Goal: Information Seeking & Learning: Learn about a topic

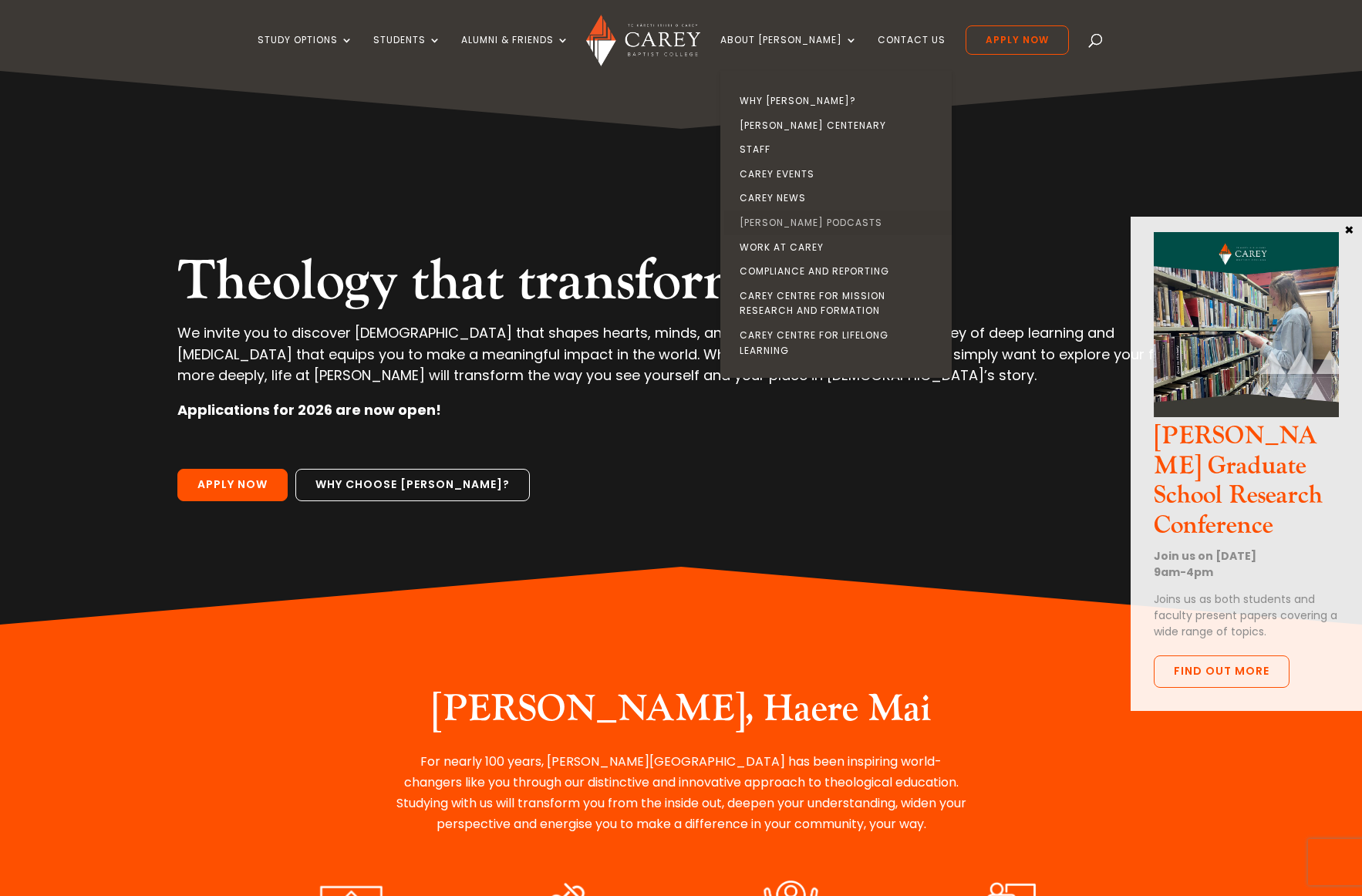
click at [808, 221] on link "[PERSON_NAME] Podcasts" at bounding box center [840, 223] width 231 height 25
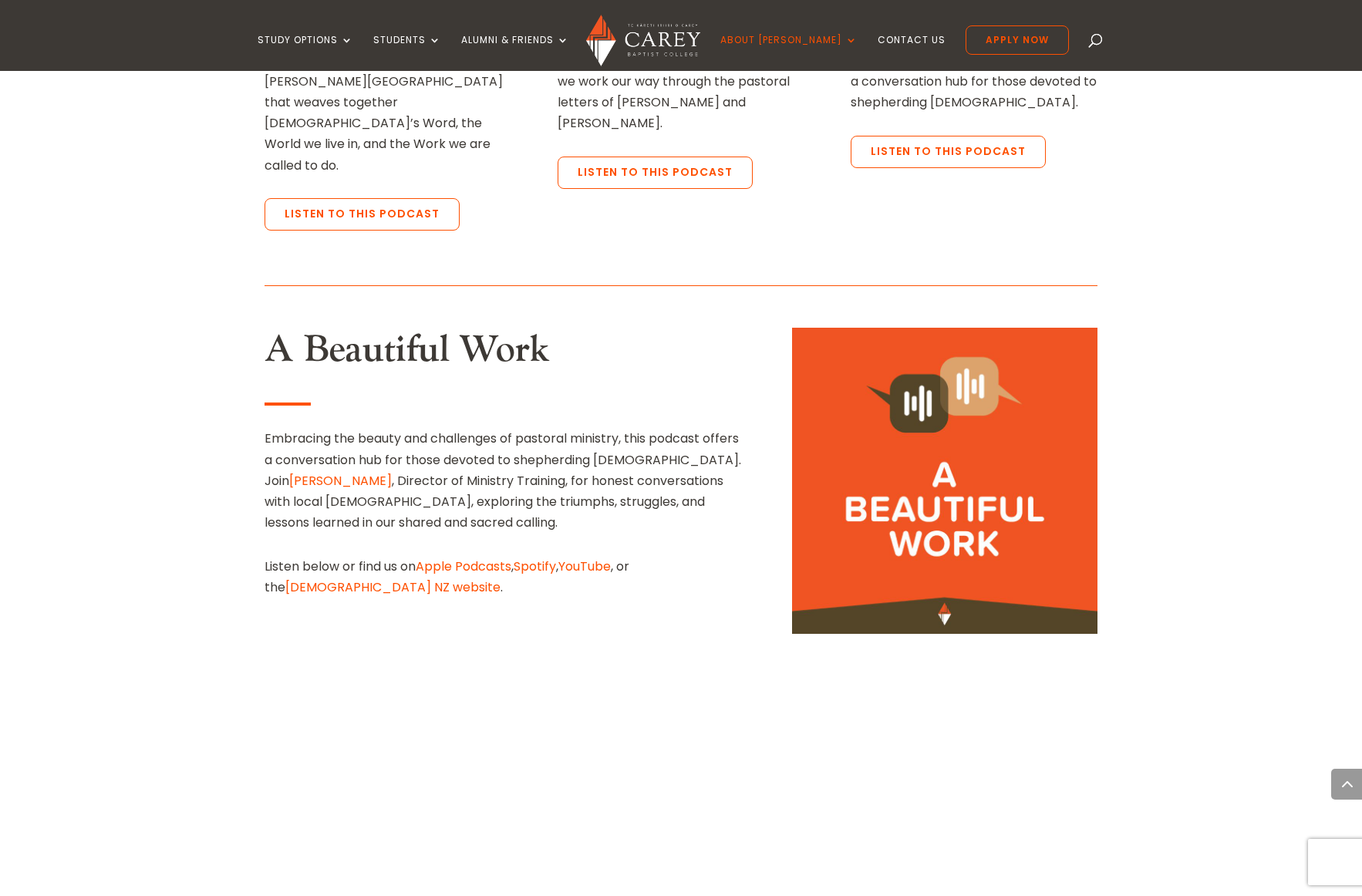
scroll to position [637, 0]
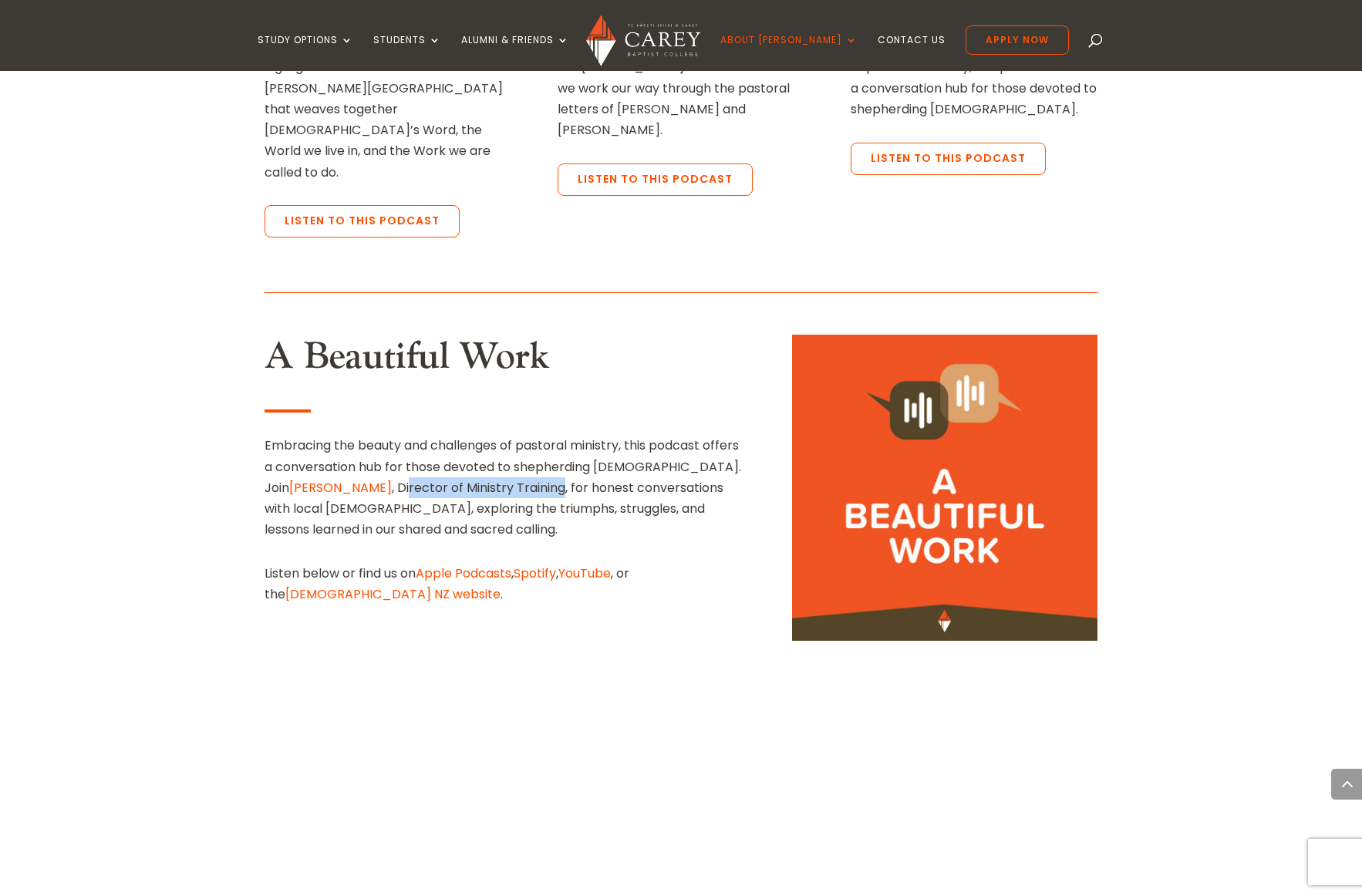
drag, startPoint x: 366, startPoint y: 370, endPoint x: 505, endPoint y: 370, distance: 139.0
click at [505, 435] on p "Embracing the beauty and challenges of pastoral ministry, this podcast offers a…" at bounding box center [505, 487] width 481 height 105
click at [361, 335] on div "A Beautiful Work Embracing the beauty and challenges of pastoral ministry, this…" at bounding box center [505, 470] width 481 height 270
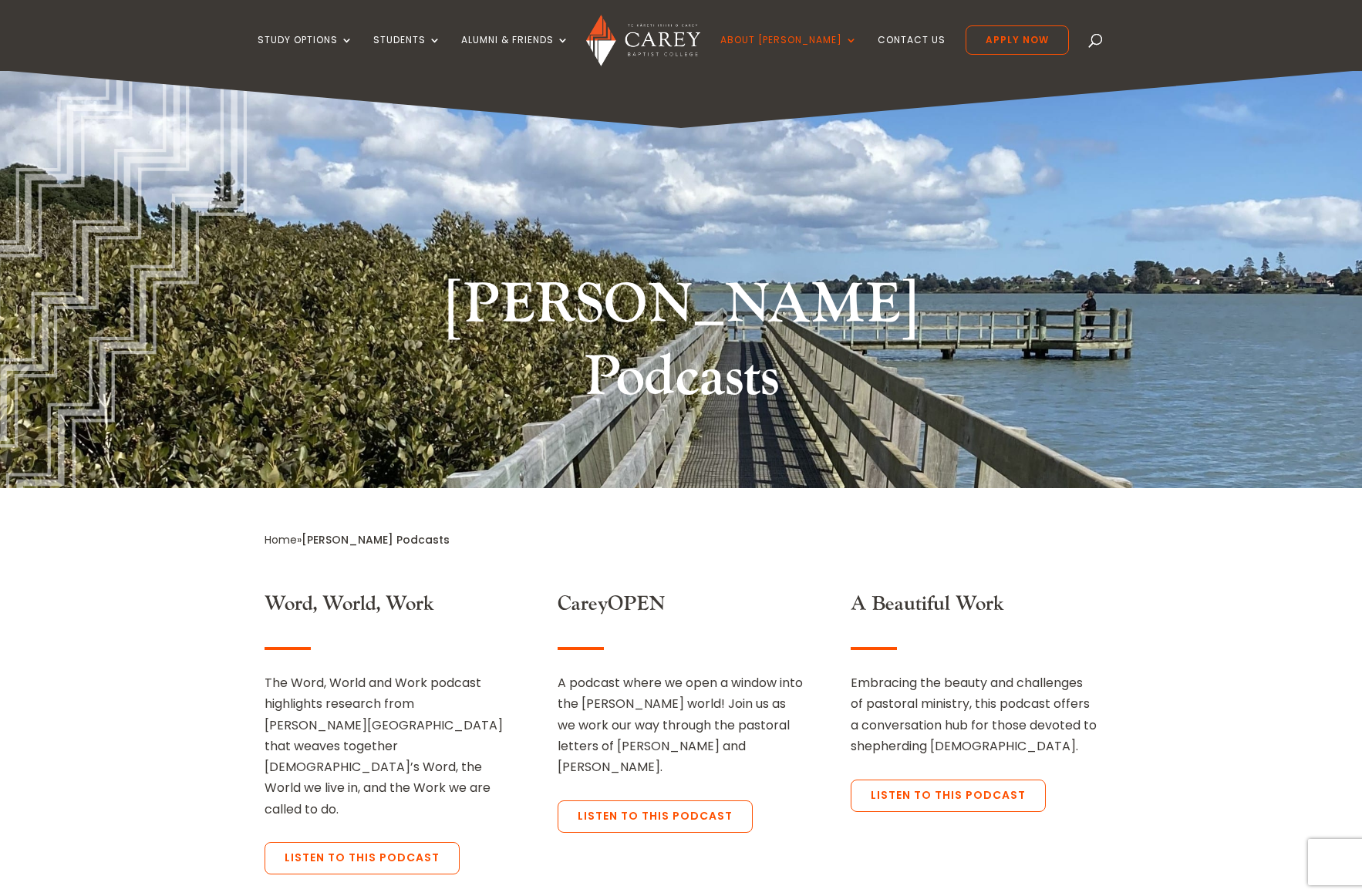
scroll to position [0, 0]
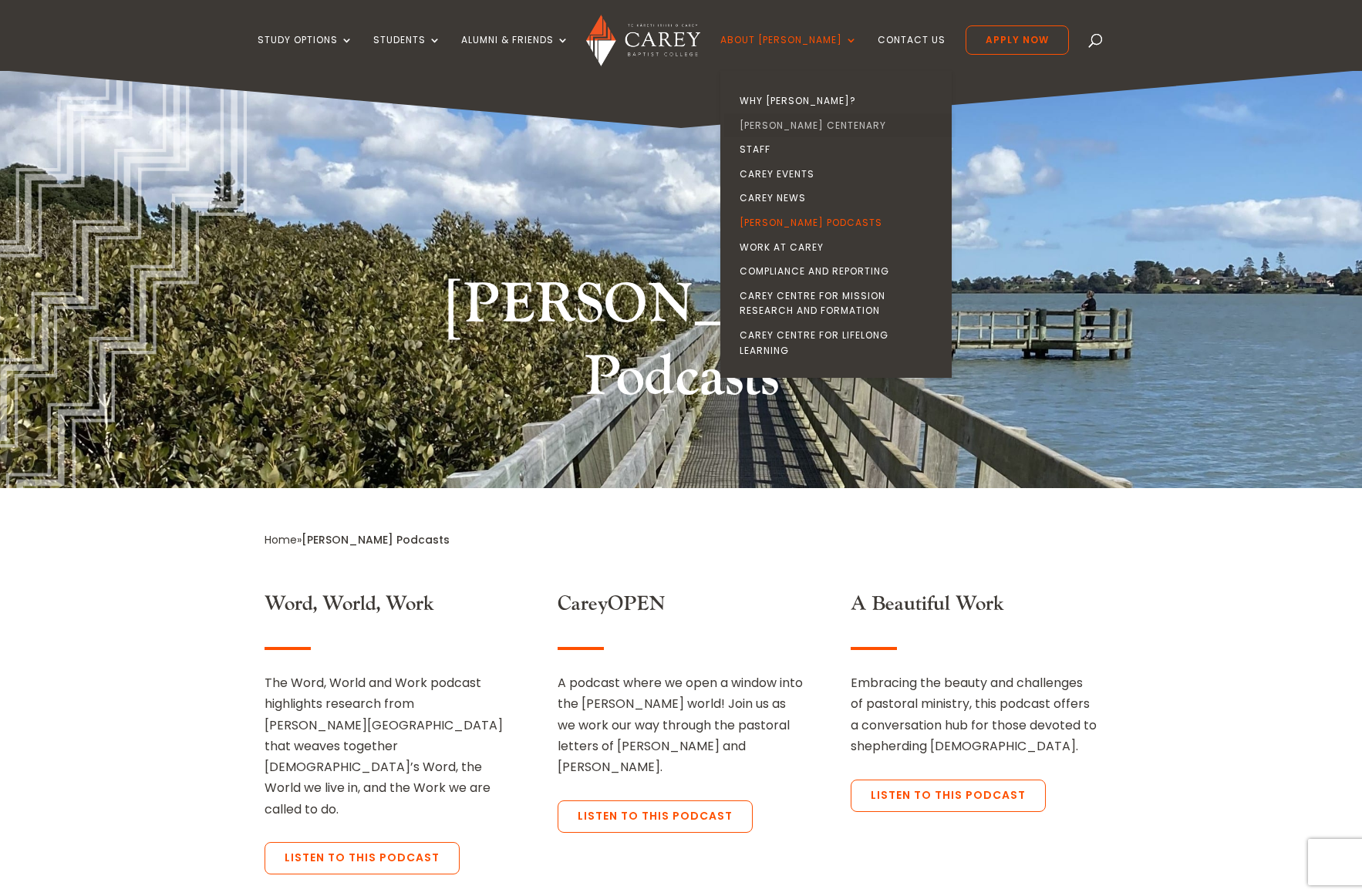
click at [815, 125] on link "[PERSON_NAME] Centenary" at bounding box center [840, 125] width 231 height 25
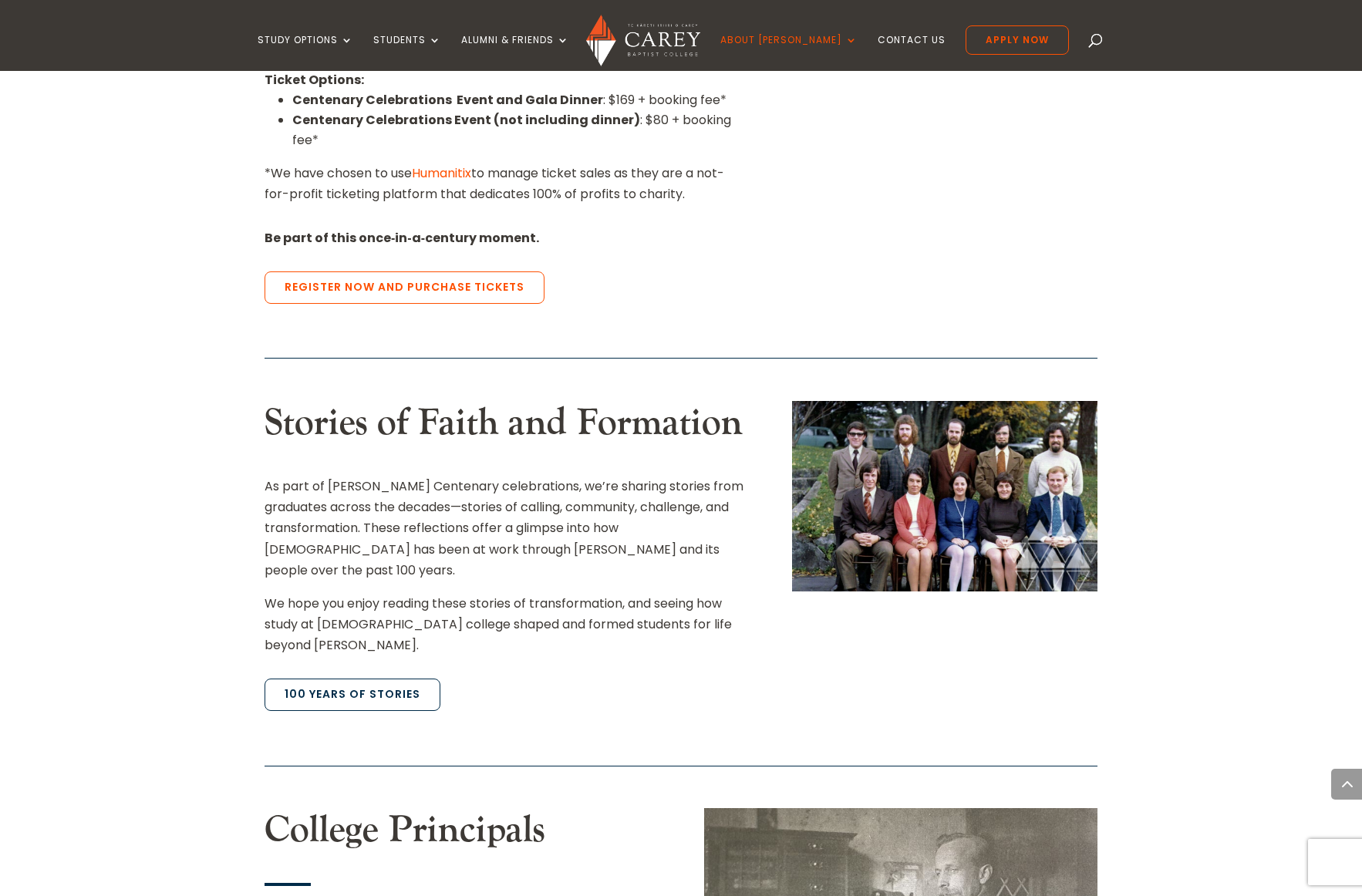
scroll to position [1427, 0]
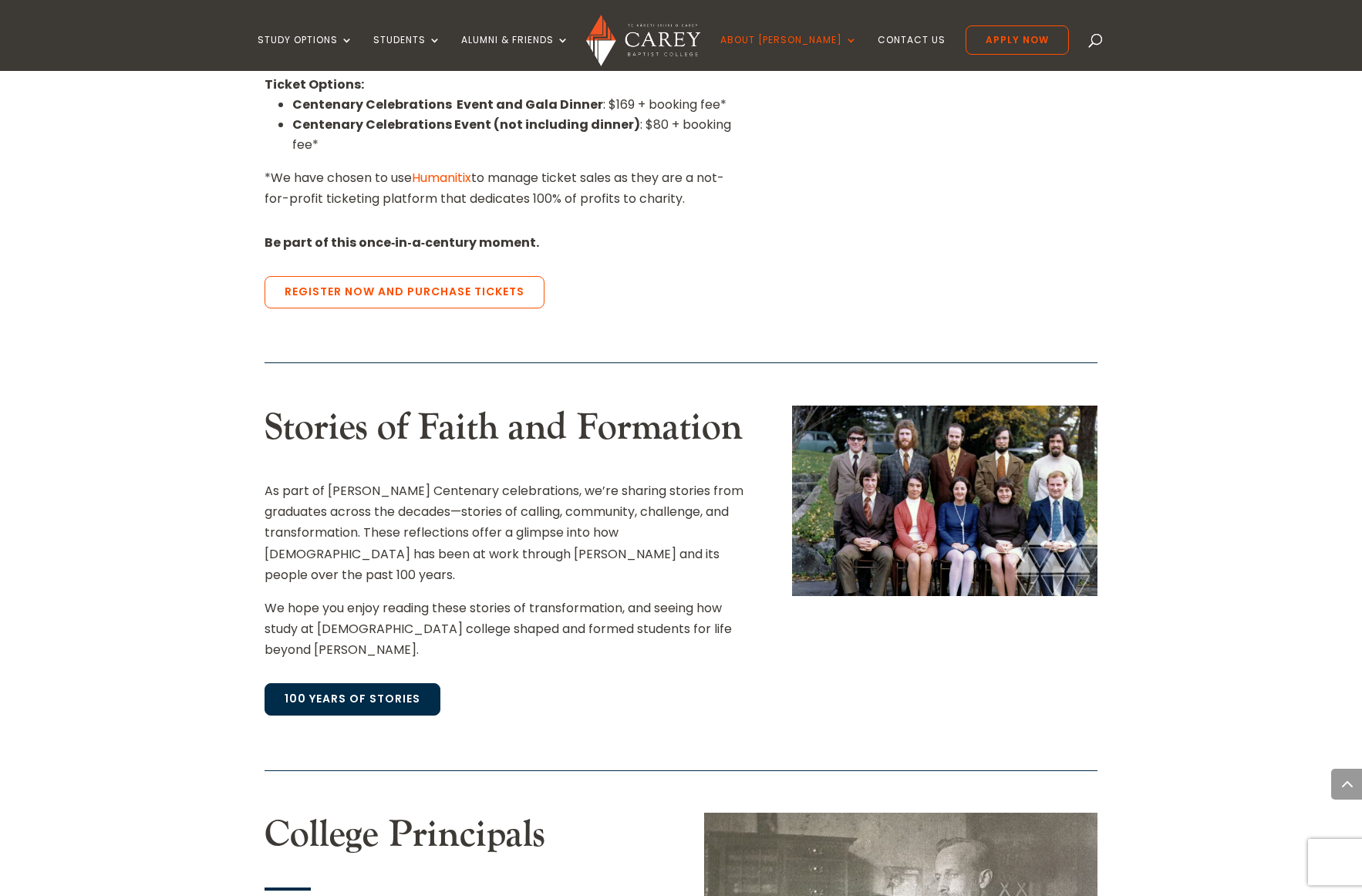
click at [359, 683] on link "100 Years of Stories" at bounding box center [352, 699] width 176 height 32
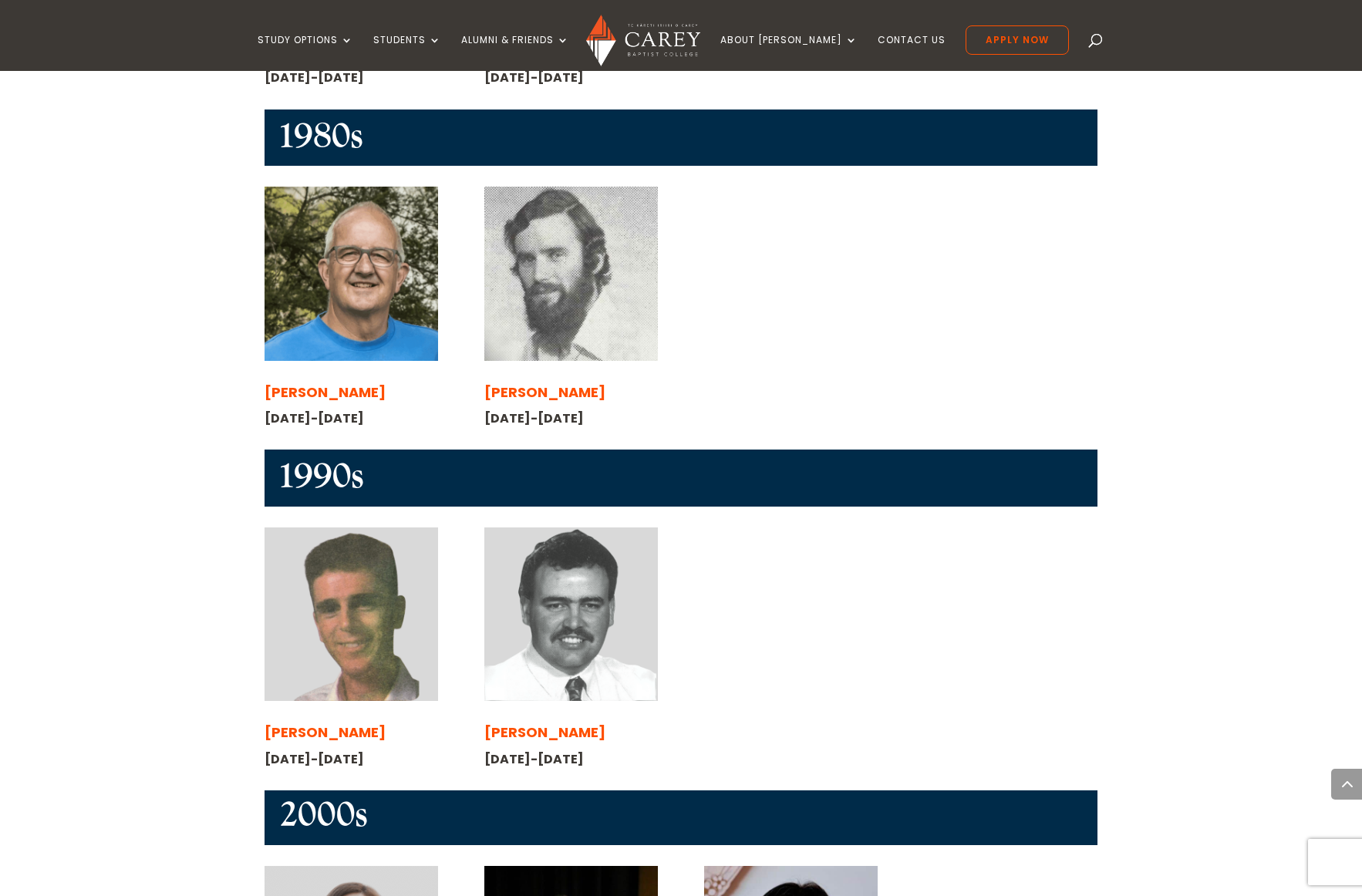
scroll to position [1888, 0]
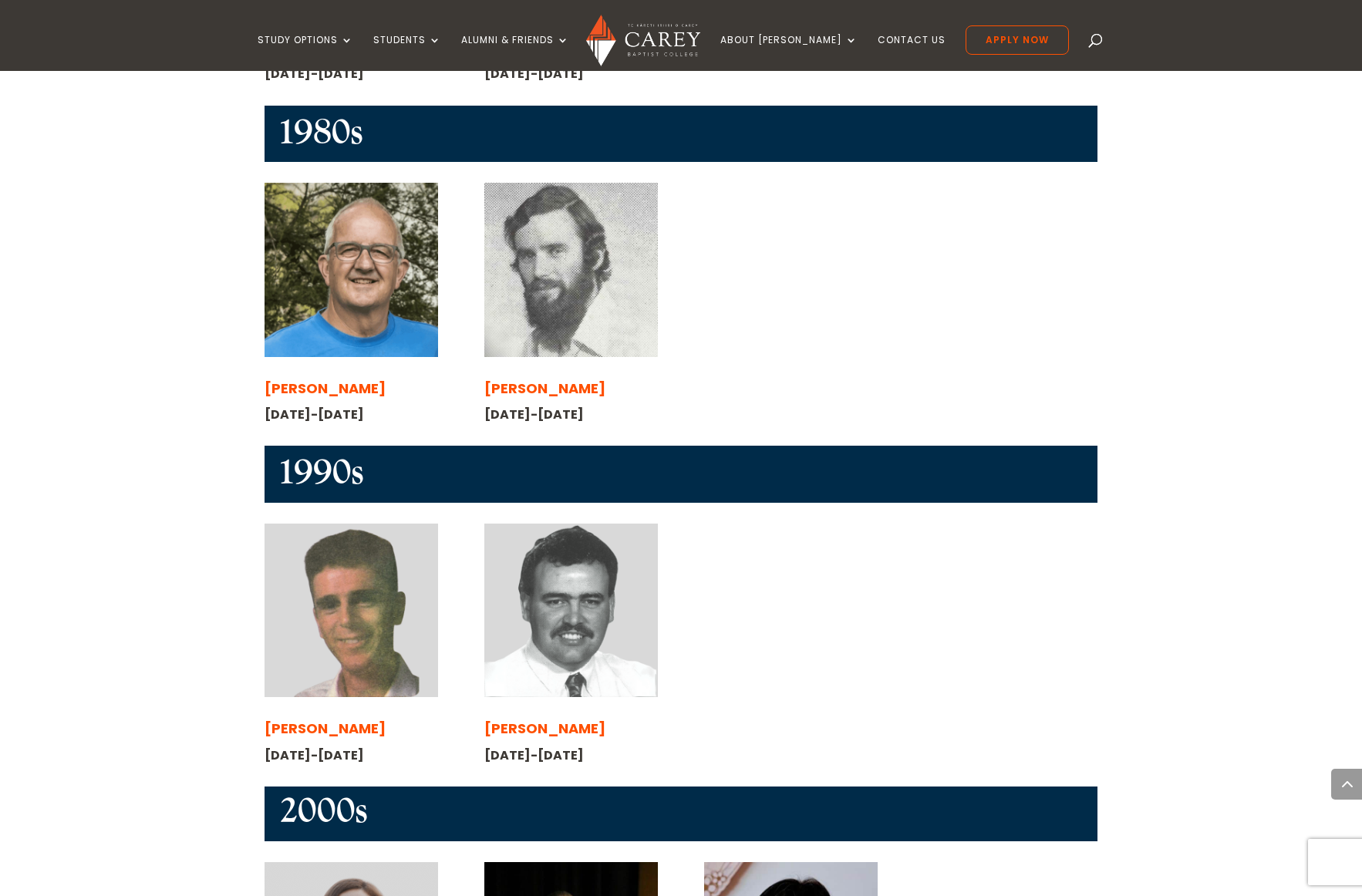
click at [582, 524] on img at bounding box center [571, 611] width 174 height 174
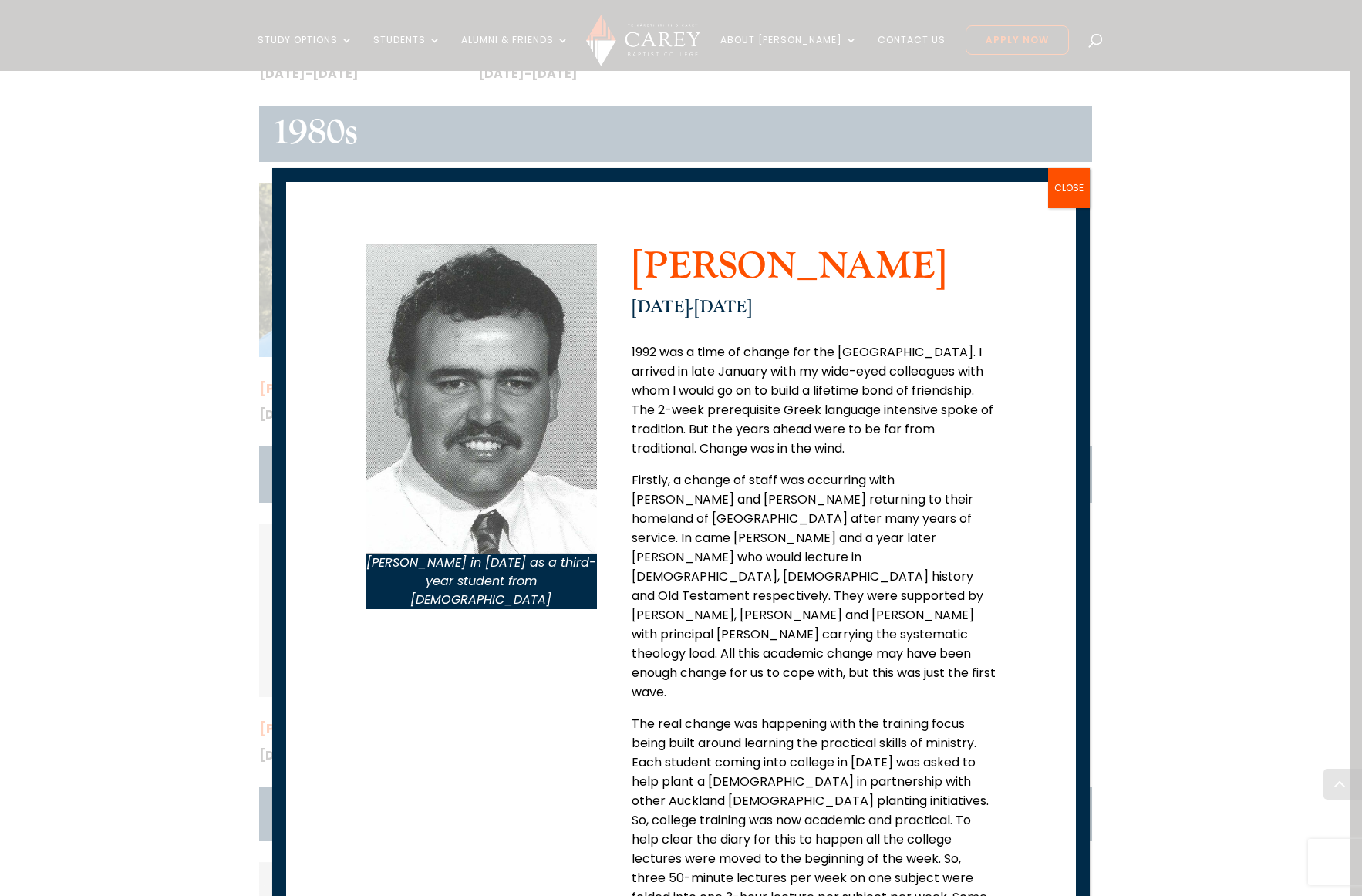
scroll to position [0, 0]
click at [1064, 188] on button "CLOSE" at bounding box center [1069, 188] width 42 height 40
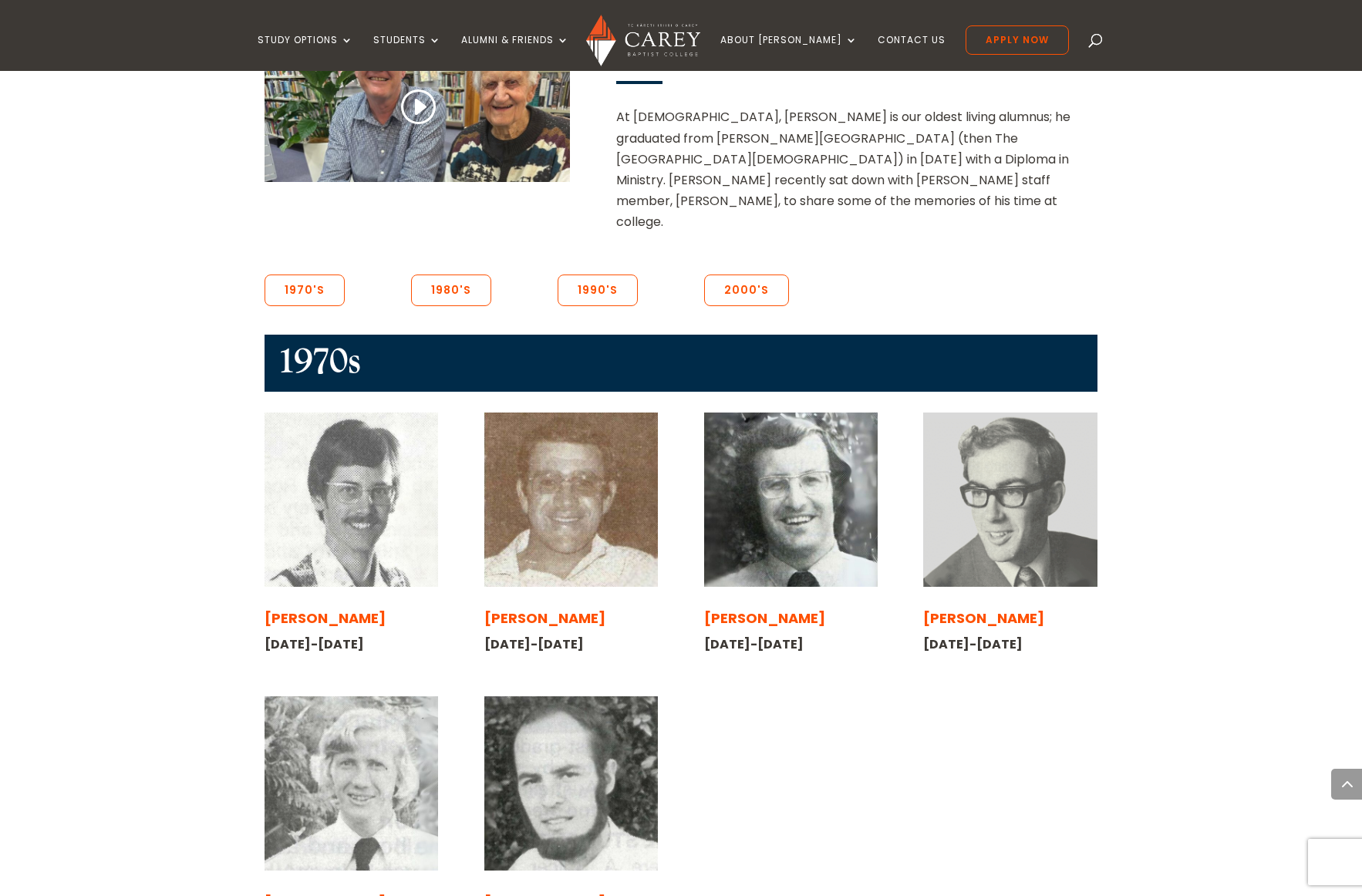
scroll to position [1110, 0]
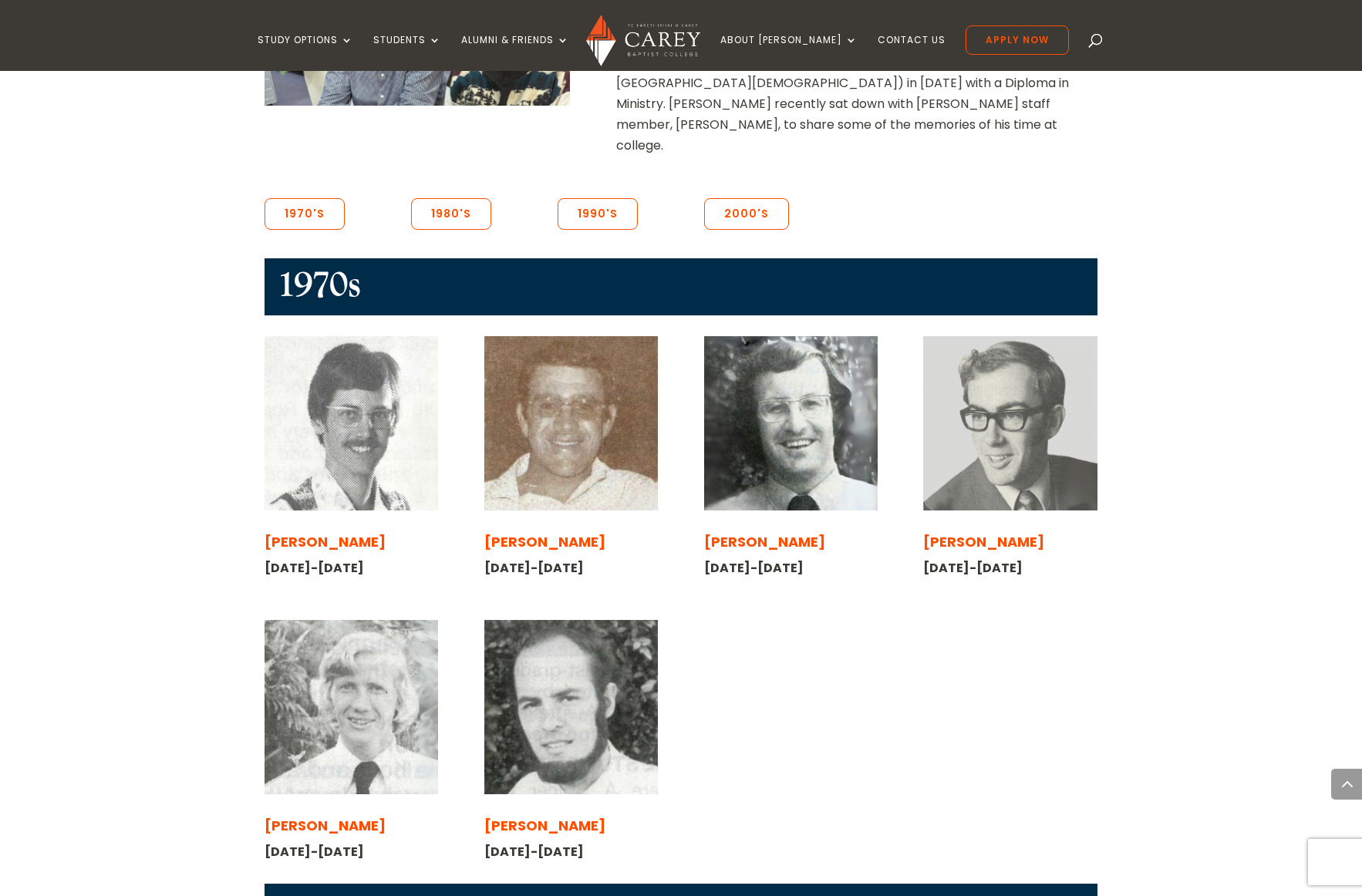
click at [333, 336] on img at bounding box center [351, 423] width 174 height 174
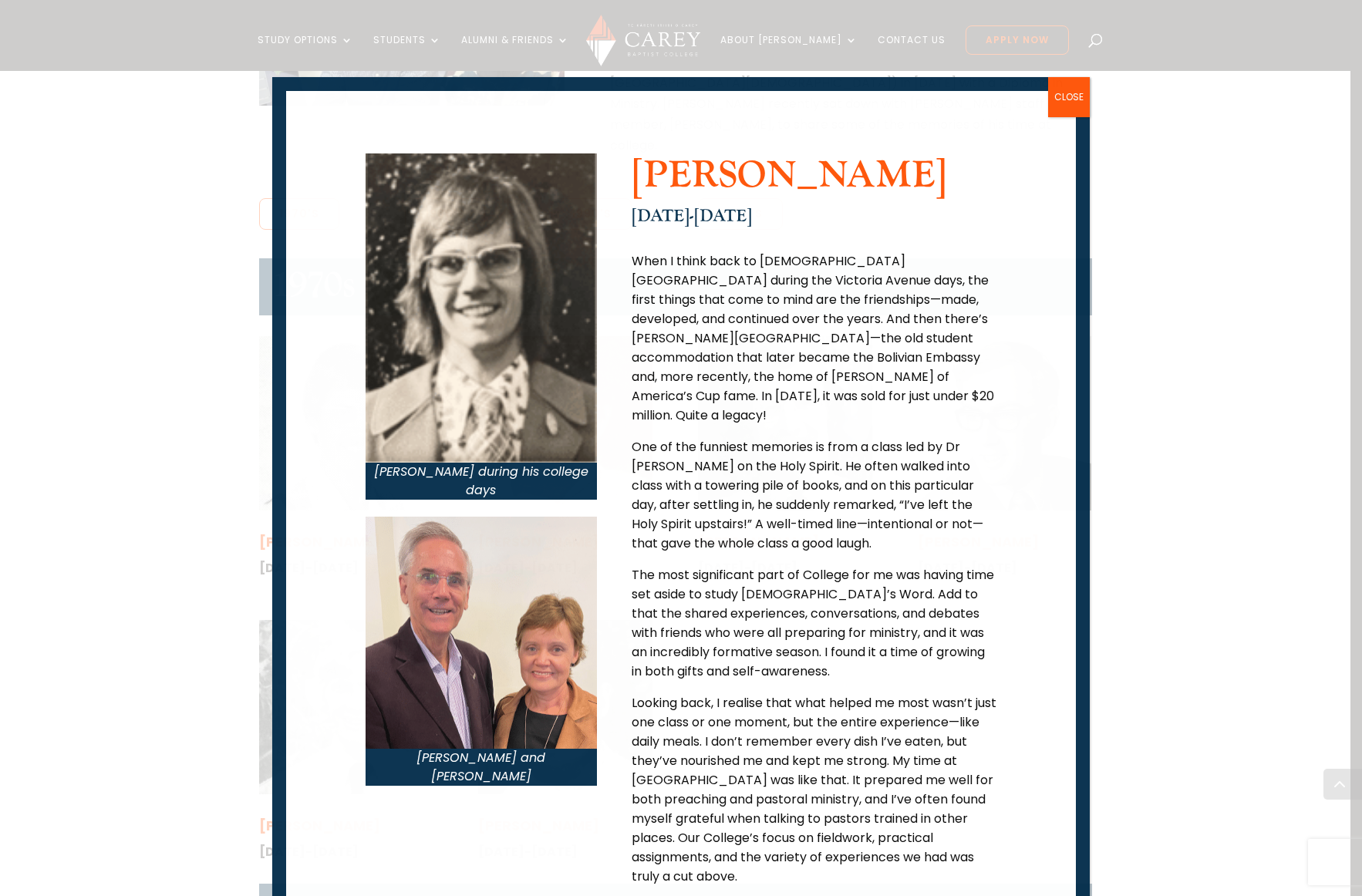
scroll to position [91, 0]
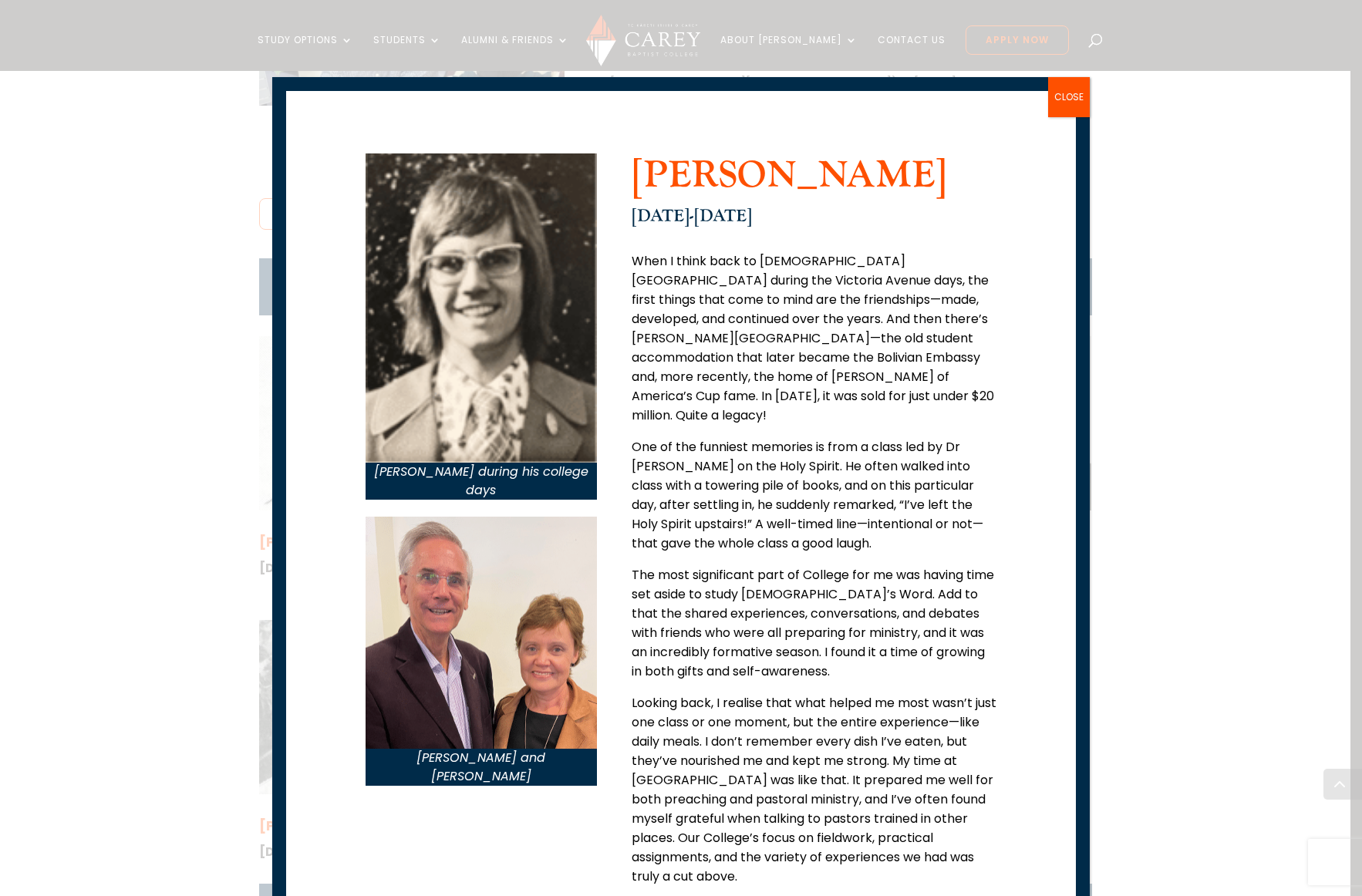
click at [1078, 100] on button "CLOSE" at bounding box center [1069, 97] width 42 height 40
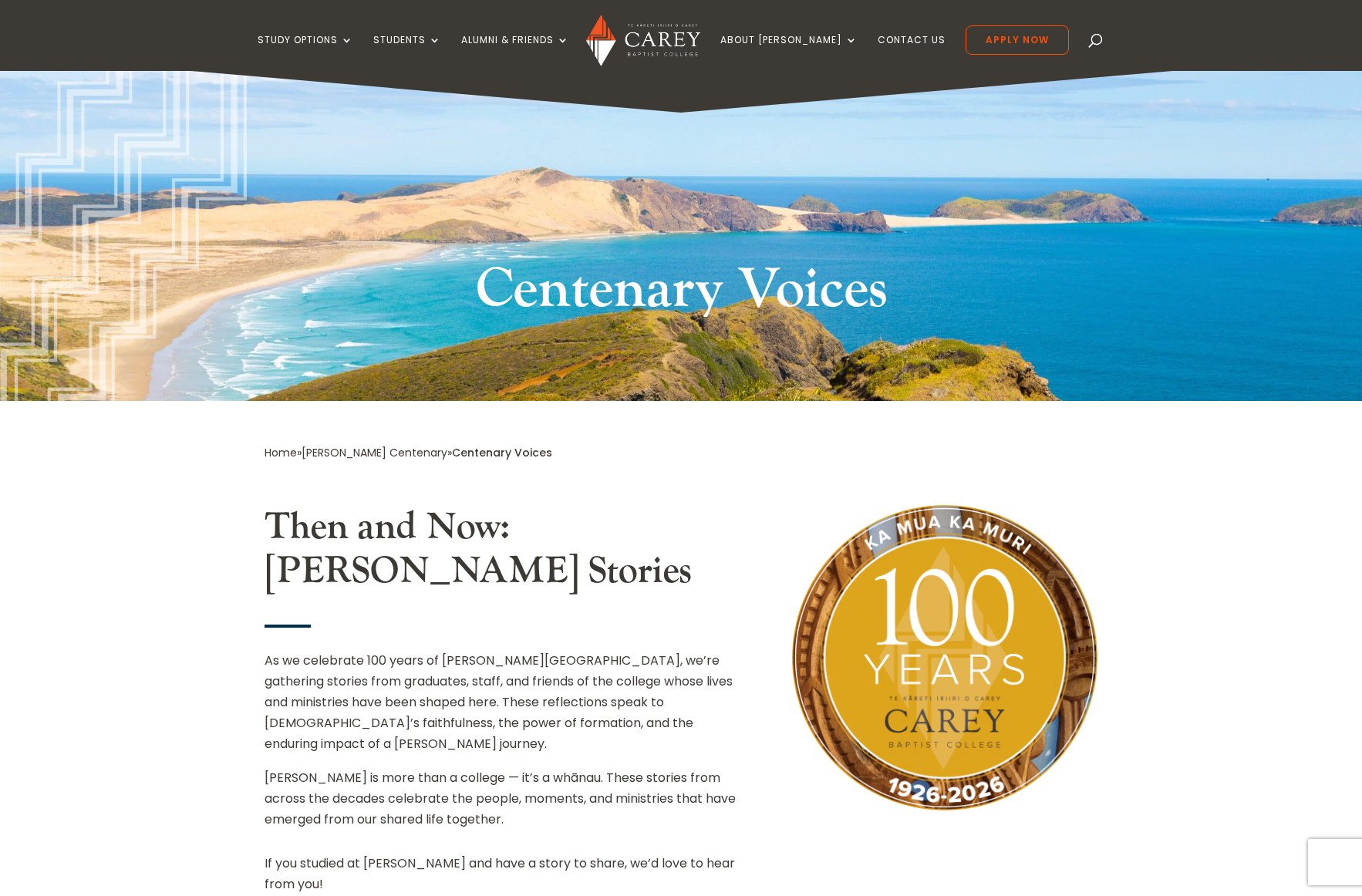
scroll to position [6, 0]
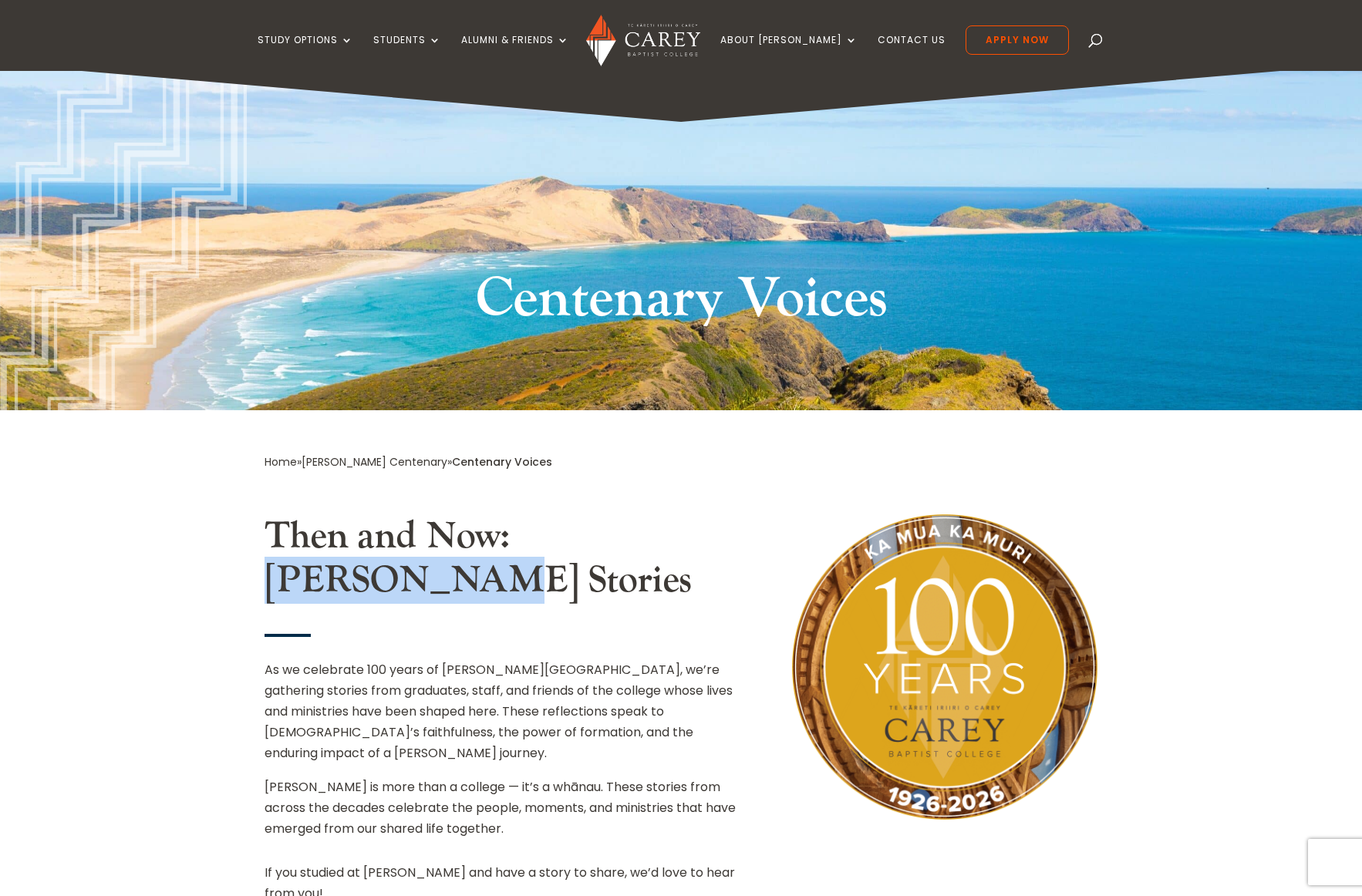
drag, startPoint x: 526, startPoint y: 534, endPoint x: 693, endPoint y: 538, distance: 167.0
click at [693, 538] on h2 "Then and Now: Carey Stories" at bounding box center [505, 563] width 481 height 96
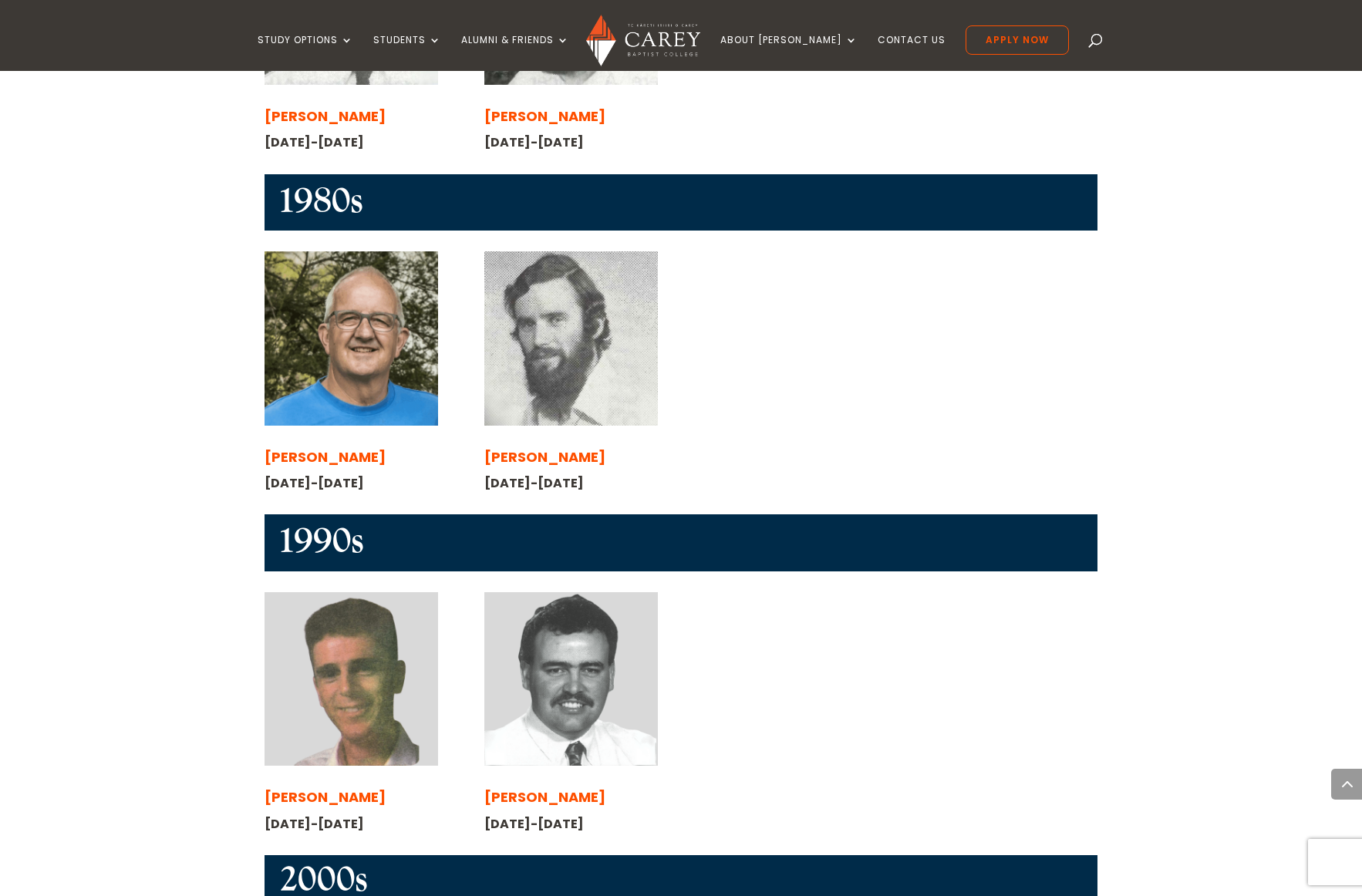
scroll to position [1819, 0]
click at [374, 592] on img at bounding box center [351, 679] width 174 height 174
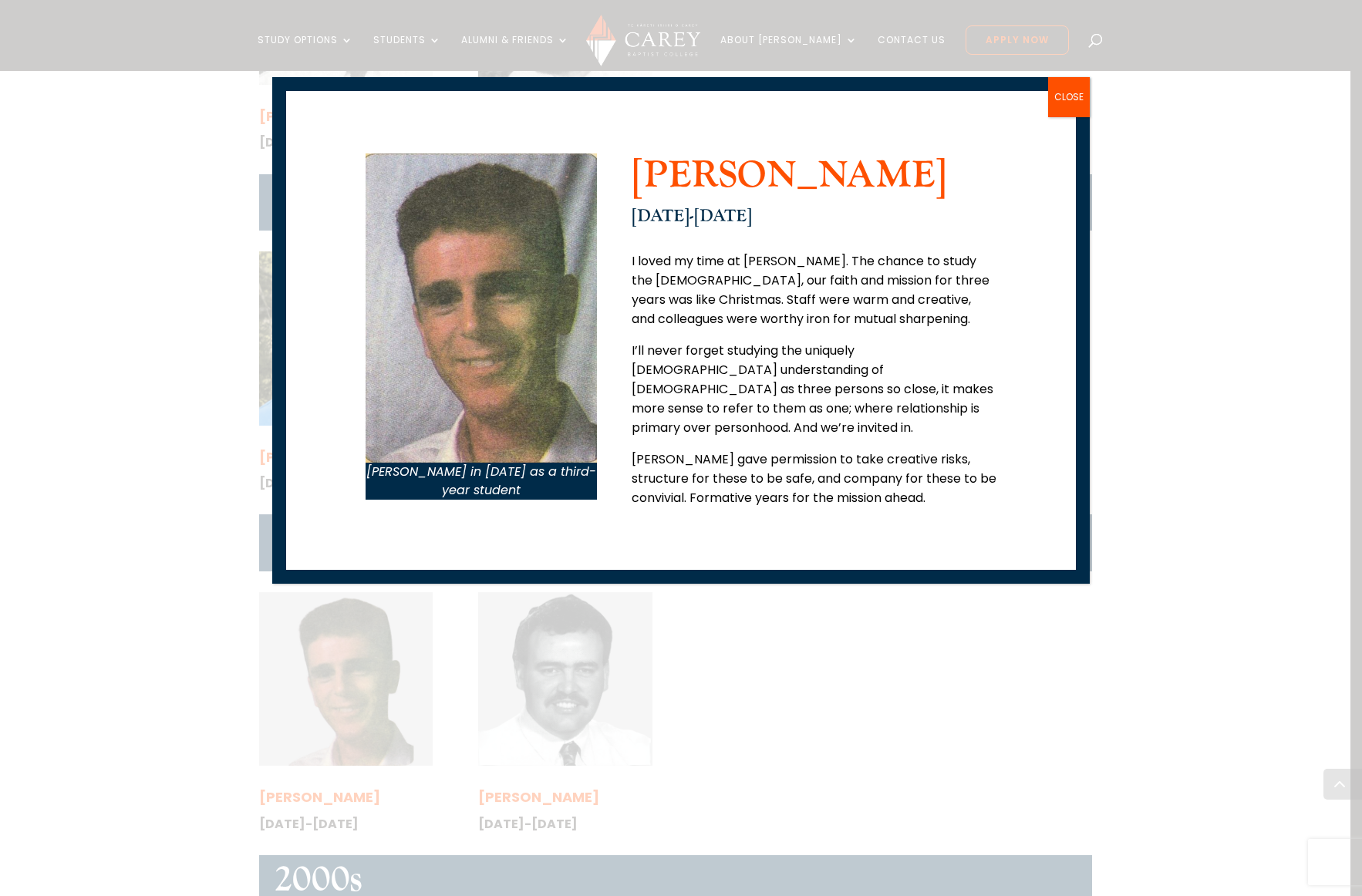
click at [1073, 97] on button "CLOSE" at bounding box center [1069, 97] width 42 height 40
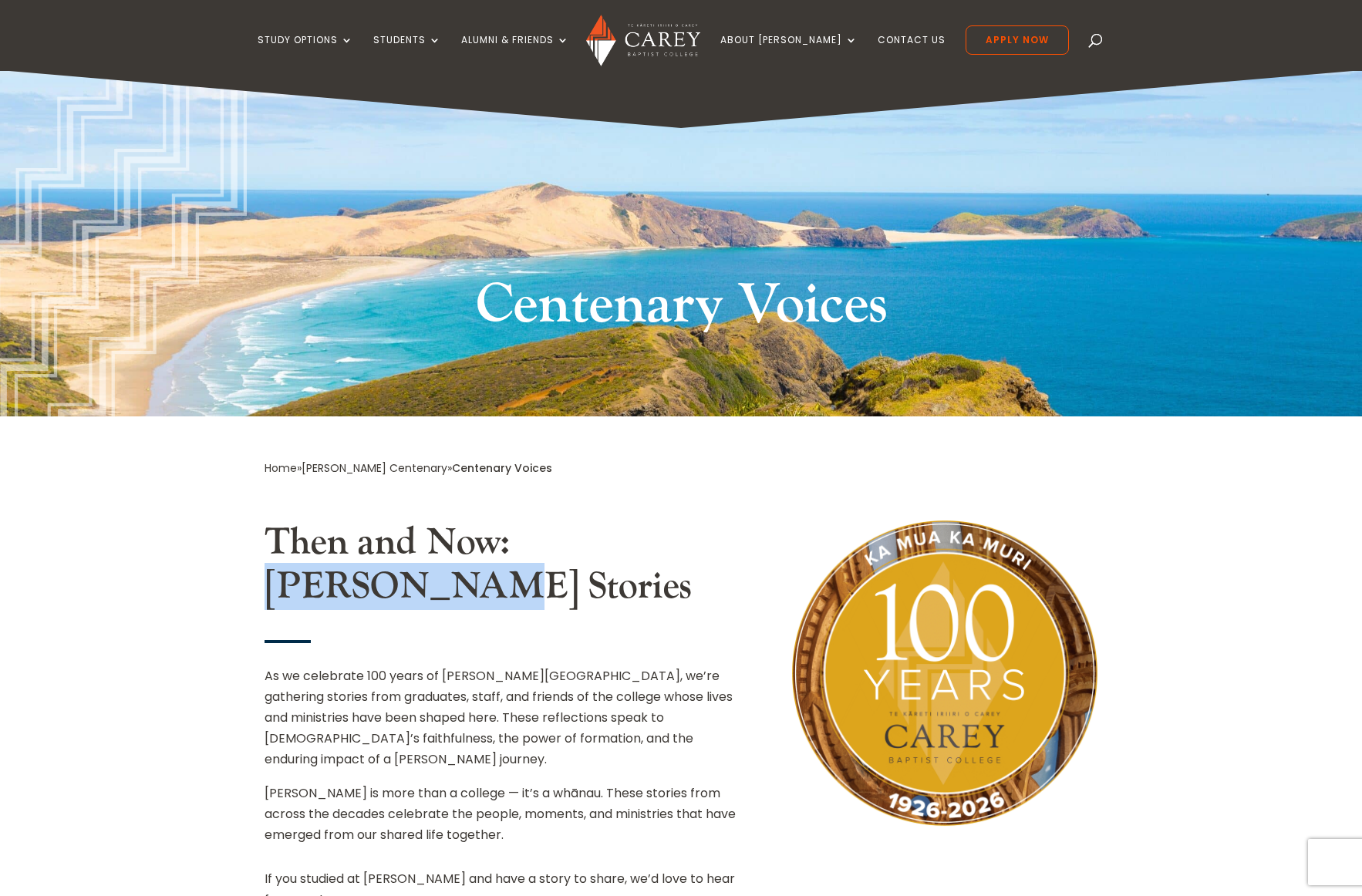
scroll to position [0, 0]
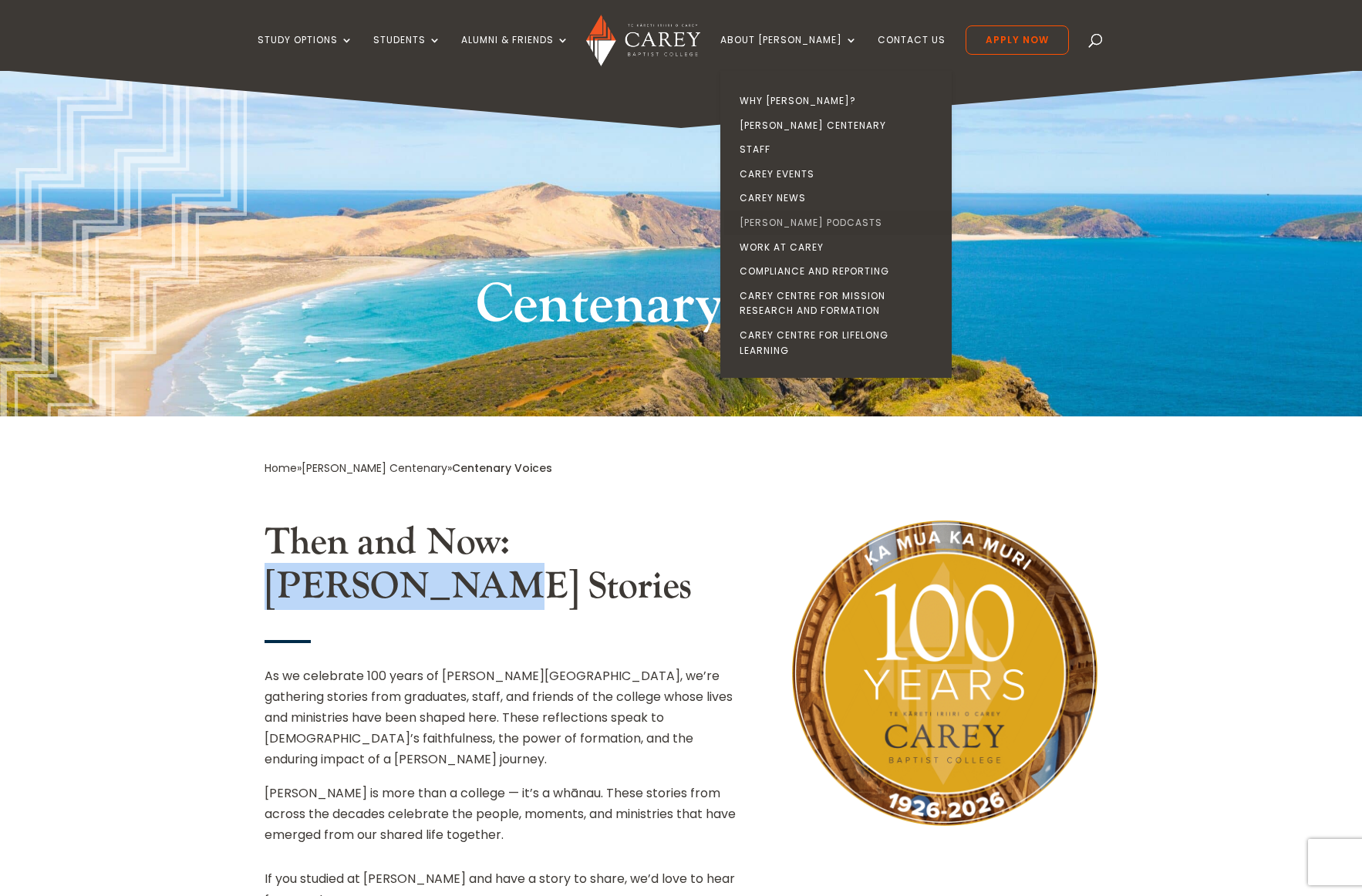
click at [812, 223] on link "[PERSON_NAME] Podcasts" at bounding box center [840, 223] width 231 height 25
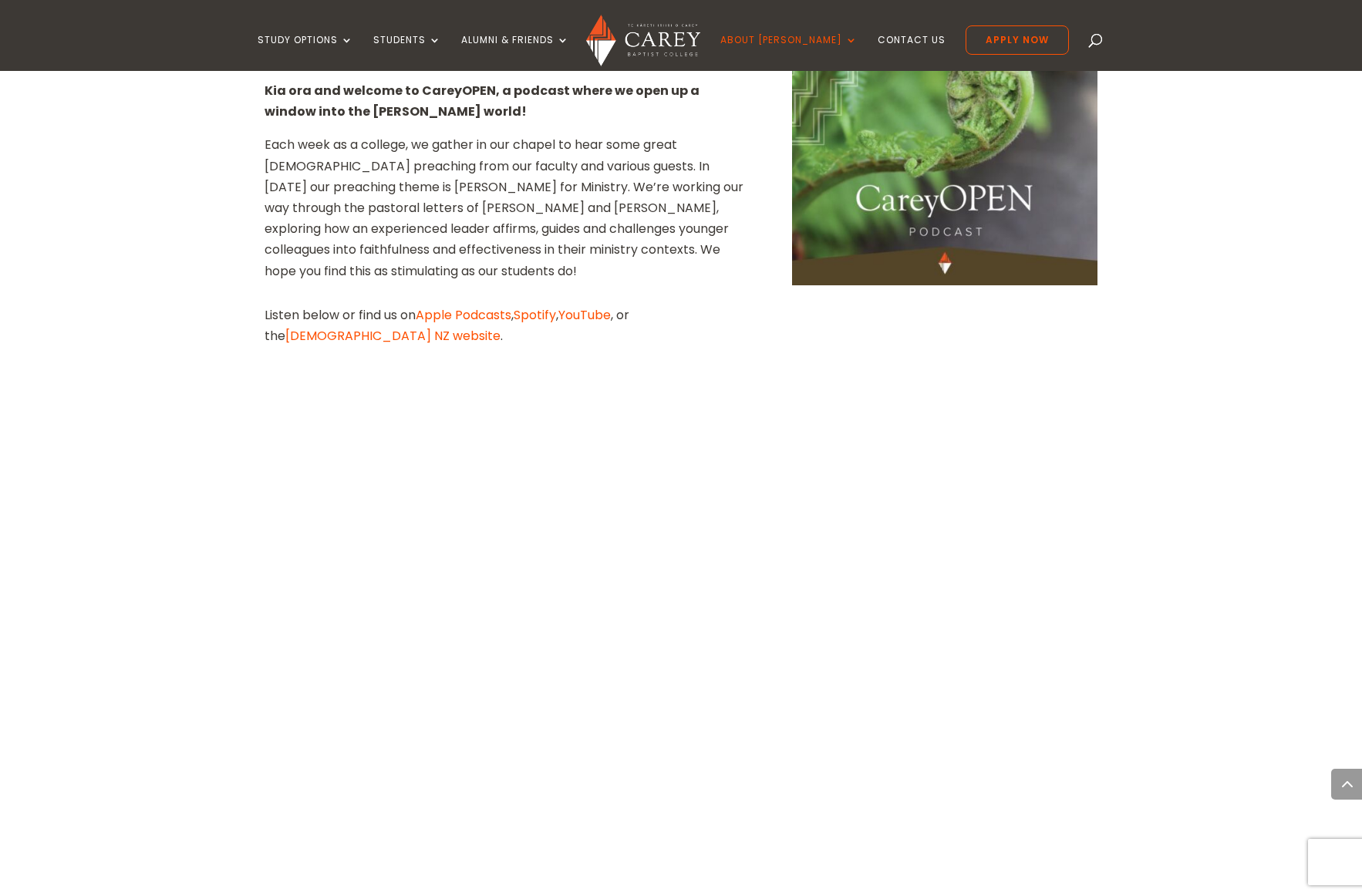
scroll to position [2077, 0]
